Goal: Information Seeking & Learning: Learn about a topic

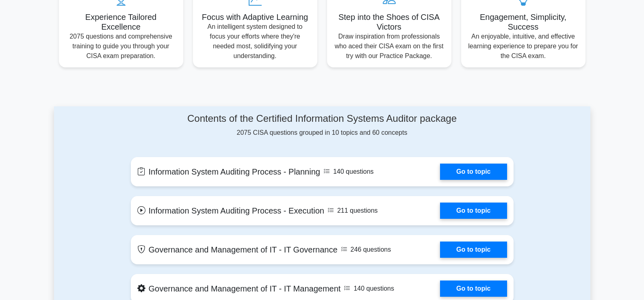
scroll to position [323, 0]
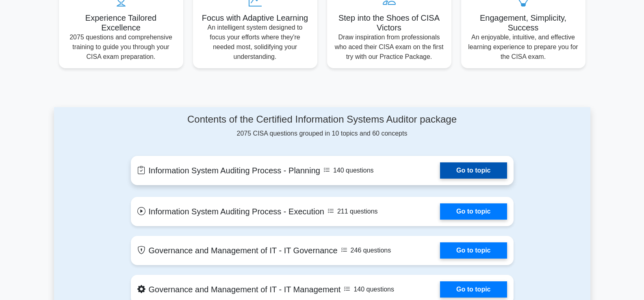
click at [497, 178] on link "Go to topic" at bounding box center [473, 171] width 67 height 16
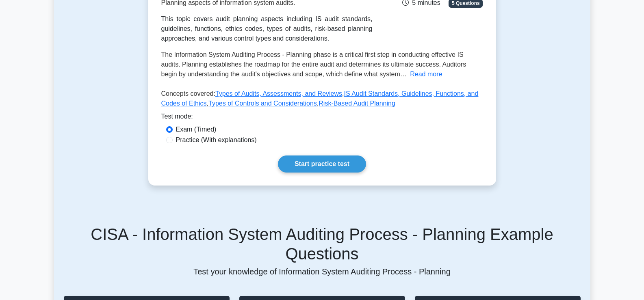
scroll to position [163, 0]
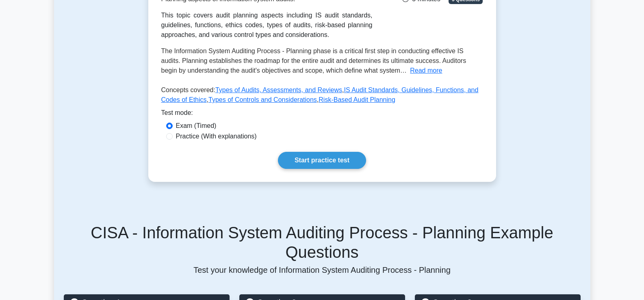
click at [225, 137] on label "Practice (With explanations)" at bounding box center [216, 137] width 81 height 10
click at [173, 137] on input "Practice (With explanations)" at bounding box center [169, 136] width 7 height 7
radio input "true"
click at [300, 159] on link "Start practice test" at bounding box center [322, 160] width 88 height 17
